Goal: Transaction & Acquisition: Purchase product/service

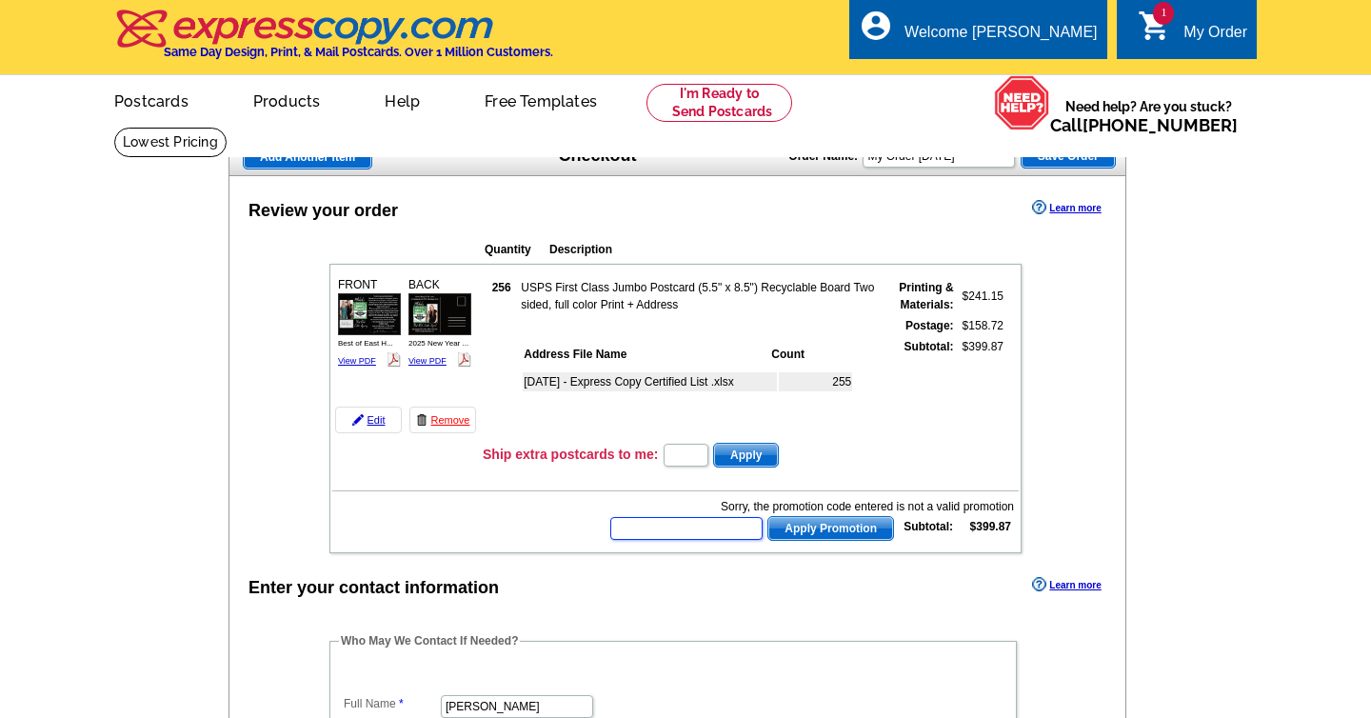
click at [677, 528] on input "text" at bounding box center [686, 528] width 152 height 23
type input "Chat20"
click at [846, 523] on span "Apply Promotion" at bounding box center [831, 528] width 125 height 23
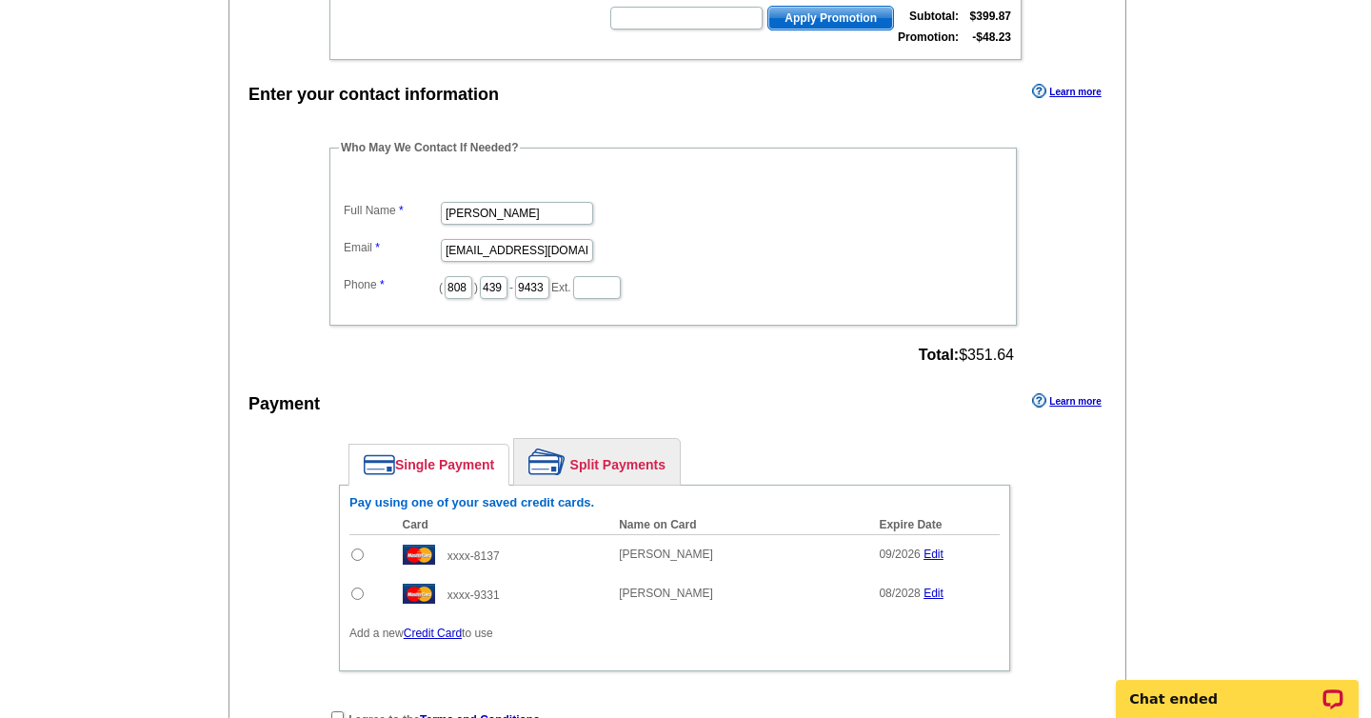
scroll to position [548, 0]
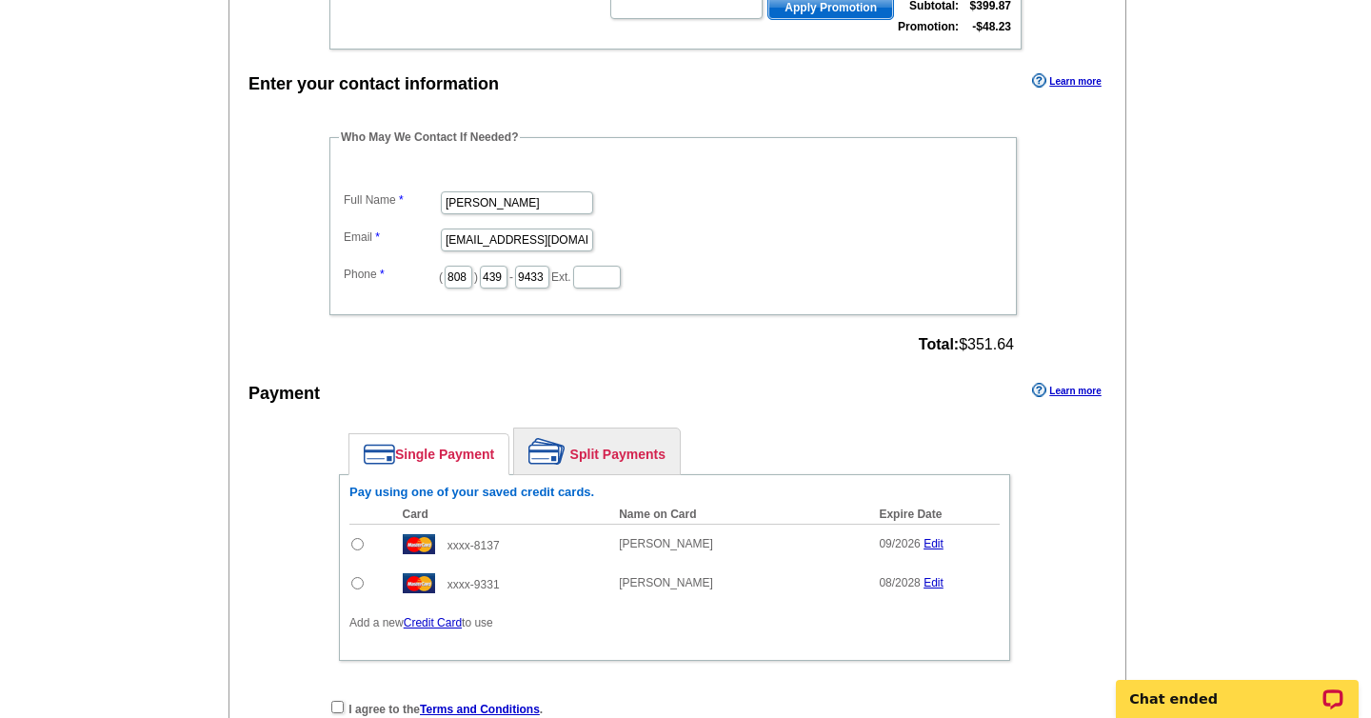
click at [356, 580] on input "radio" at bounding box center [357, 583] width 12 height 12
radio input "true"
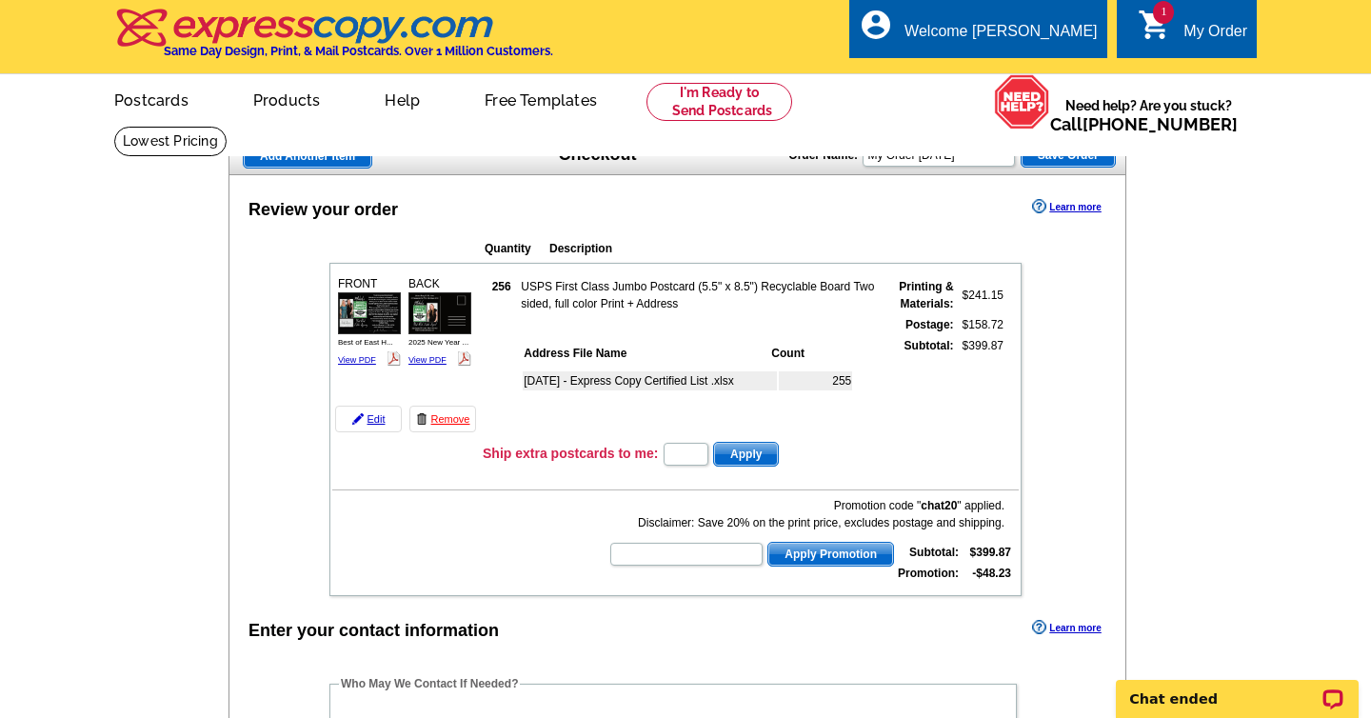
scroll to position [0, 0]
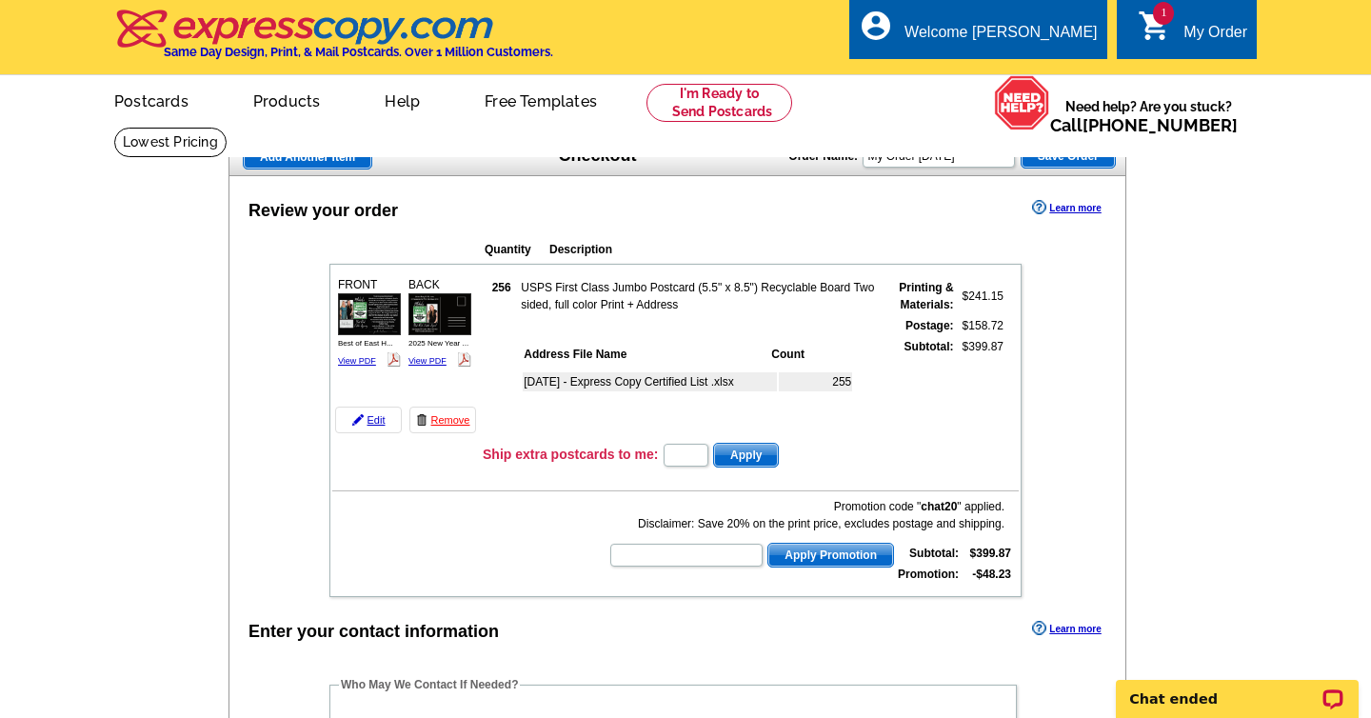
click at [1061, 157] on span "Save Order" at bounding box center [1068, 156] width 93 height 23
